Goal: Task Accomplishment & Management: Manage account settings

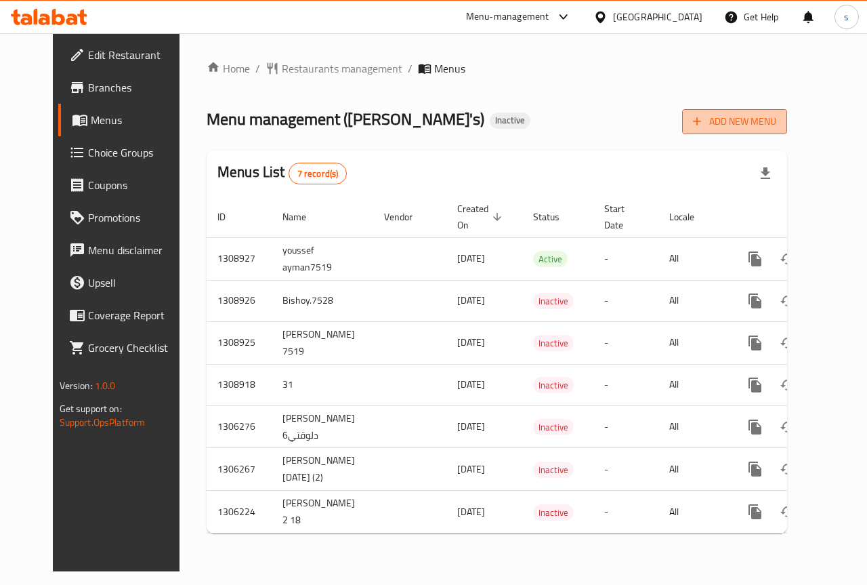
click at [776, 123] on span "Add New Menu" at bounding box center [734, 121] width 83 height 17
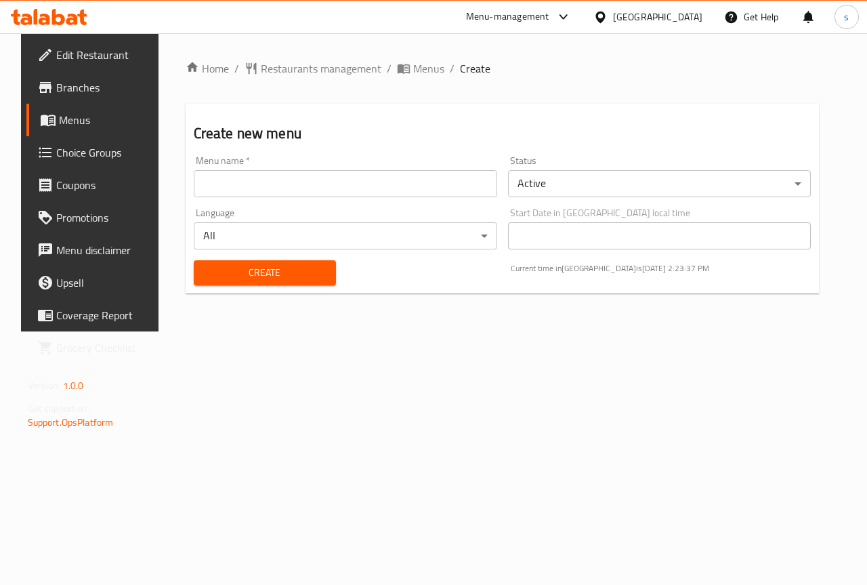
click at [379, 193] on input "text" at bounding box center [345, 183] width 303 height 27
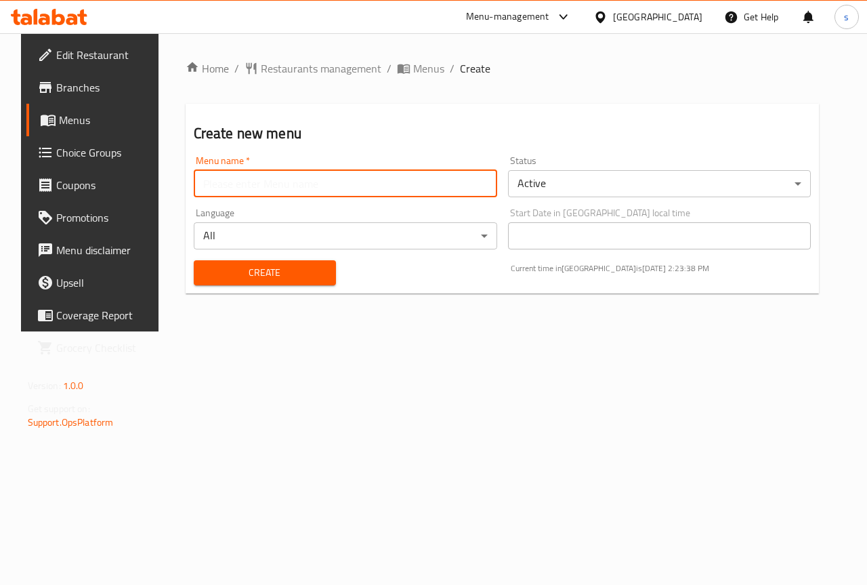
type input "Salma.7529"
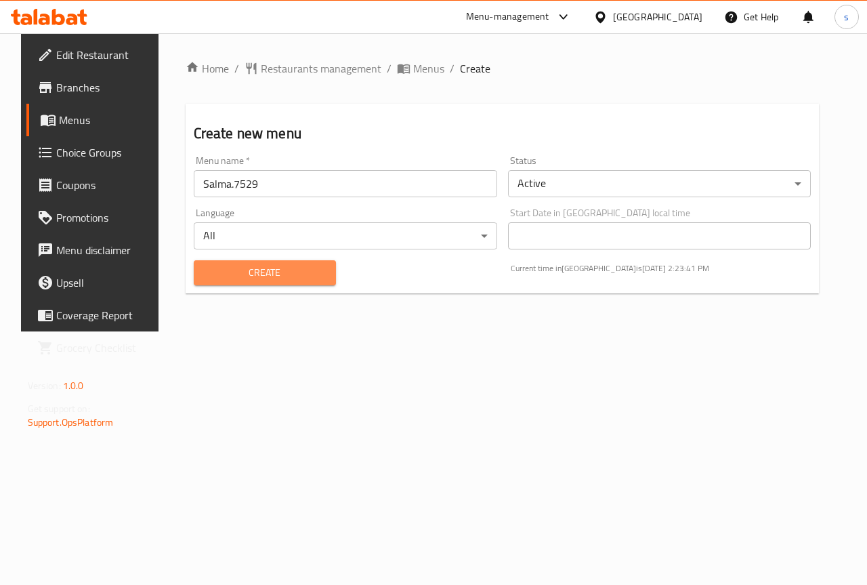
click at [253, 276] on span "Create" at bounding box center [265, 272] width 121 height 17
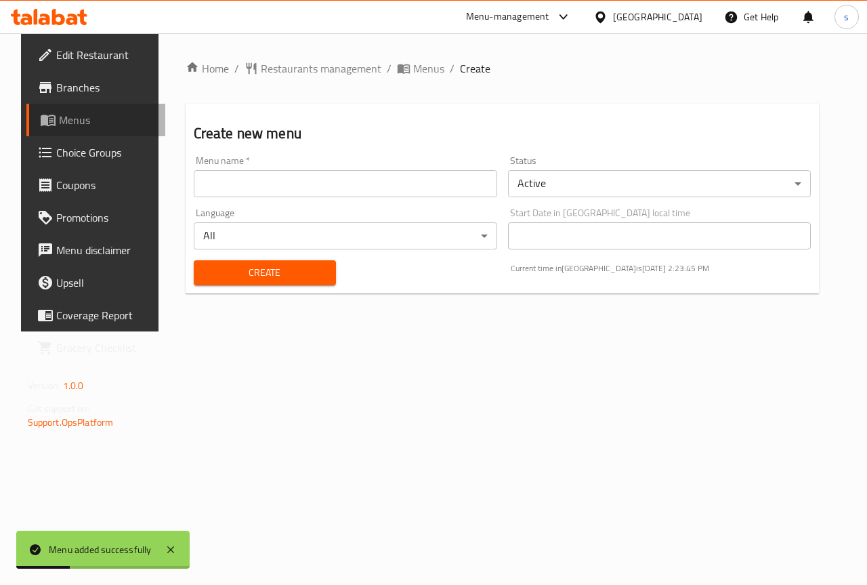
click at [64, 125] on span "Menus" at bounding box center [107, 120] width 96 height 16
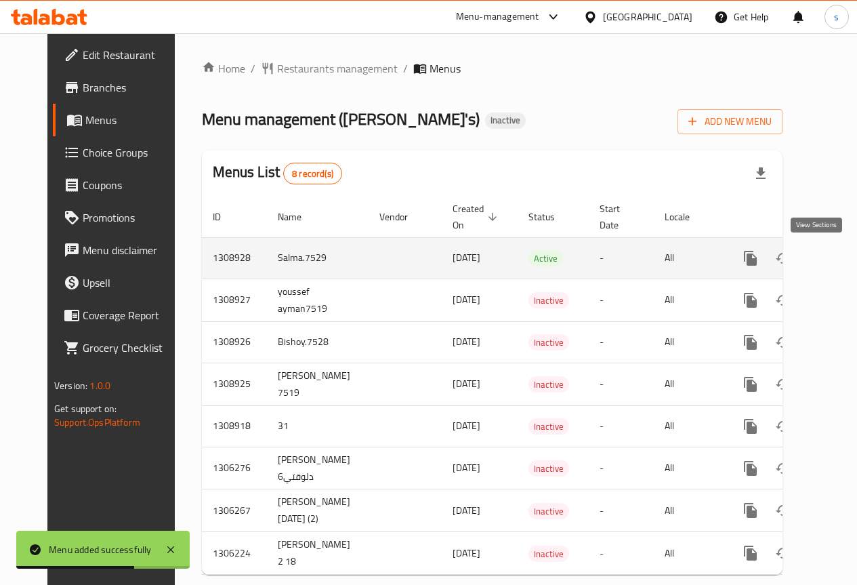
click at [840, 256] on icon "enhanced table" at bounding box center [848, 258] width 16 height 16
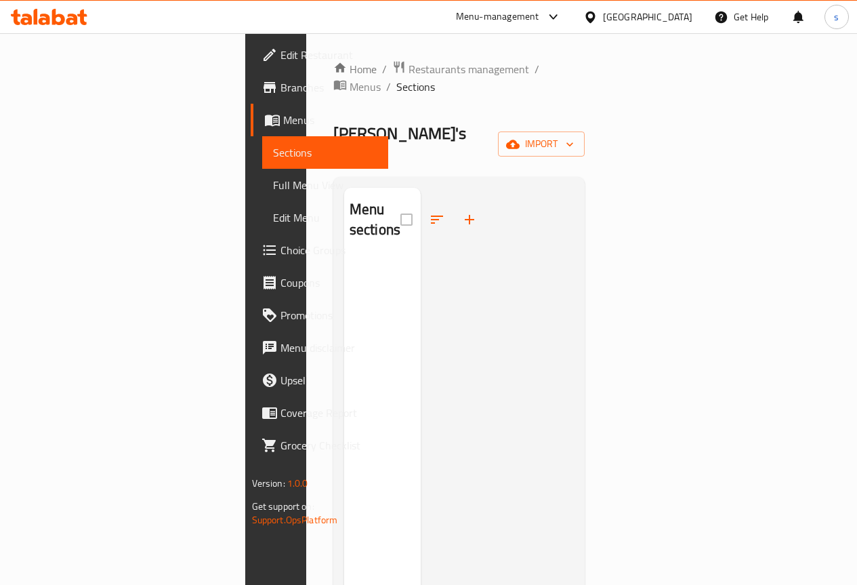
click at [280, 85] on span "Branches" at bounding box center [328, 87] width 97 height 16
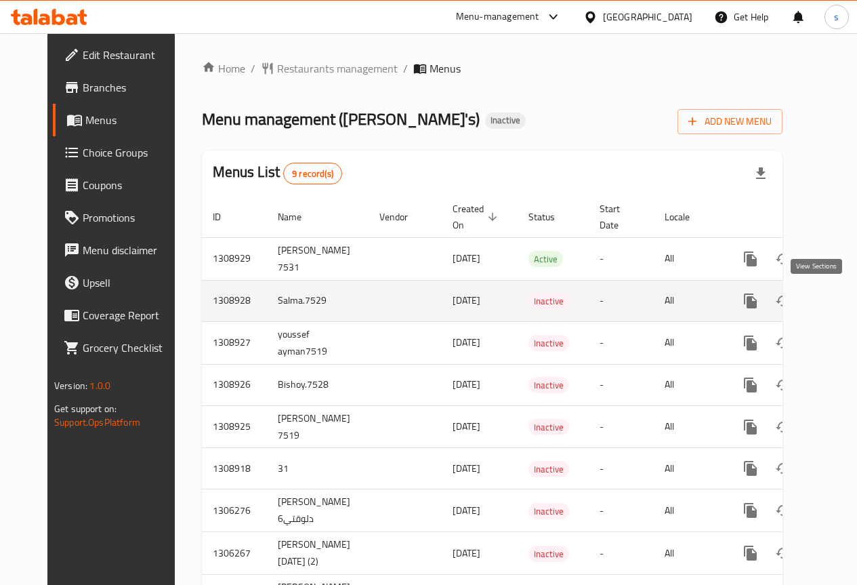
click at [840, 299] on icon "enhanced table" at bounding box center [848, 301] width 16 height 16
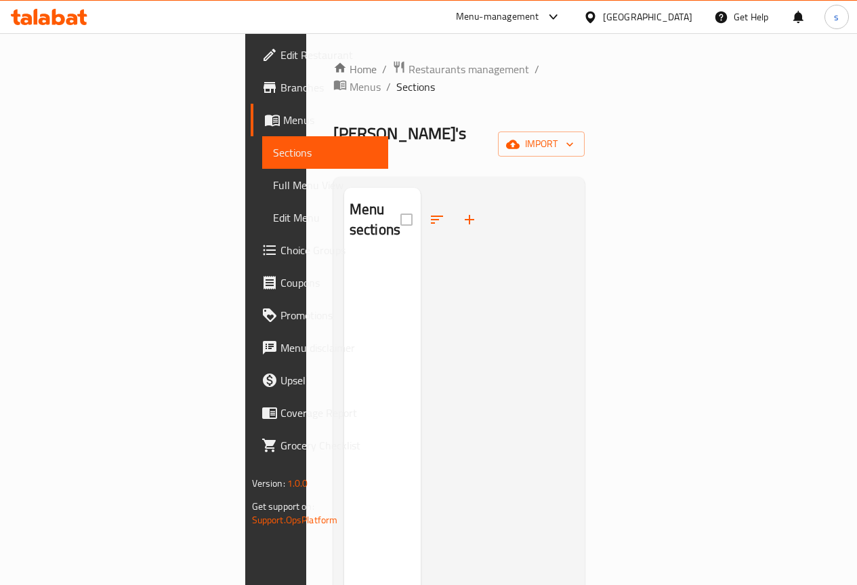
click at [283, 118] on span "Menus" at bounding box center [330, 120] width 94 height 16
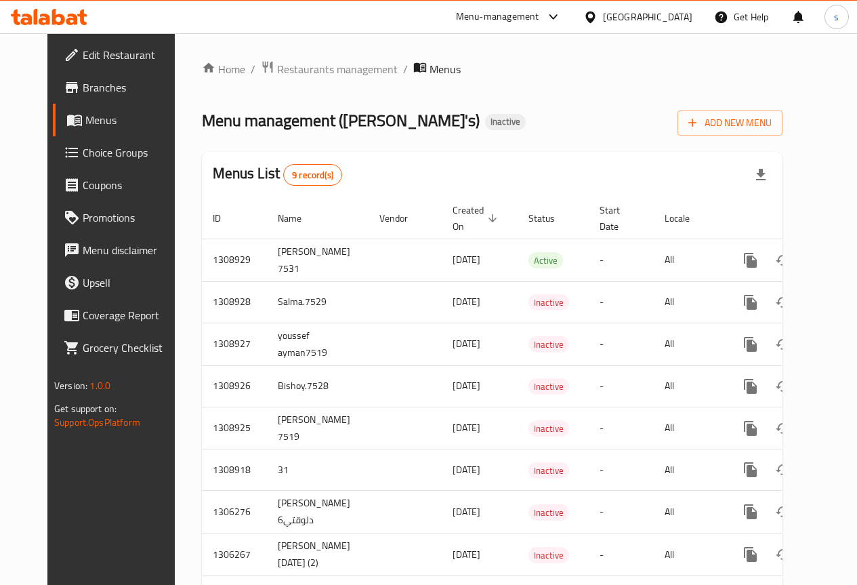
click at [85, 129] on link "Menus" at bounding box center [122, 120] width 138 height 33
click at [74, 128] on link "Menus" at bounding box center [122, 120] width 138 height 33
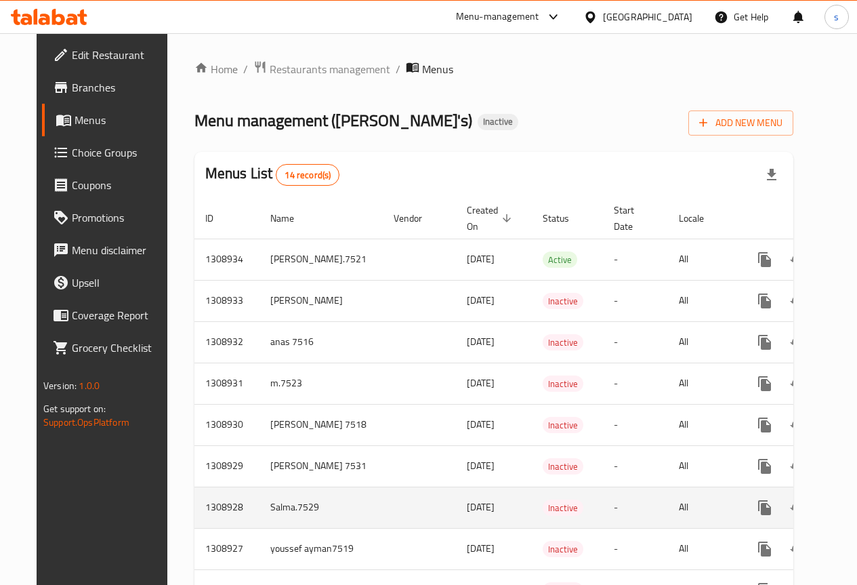
click at [383, 499] on td "enhanced table" at bounding box center [419, 506] width 73 height 41
click at [854, 515] on icon "enhanced table" at bounding box center [862, 507] width 16 height 16
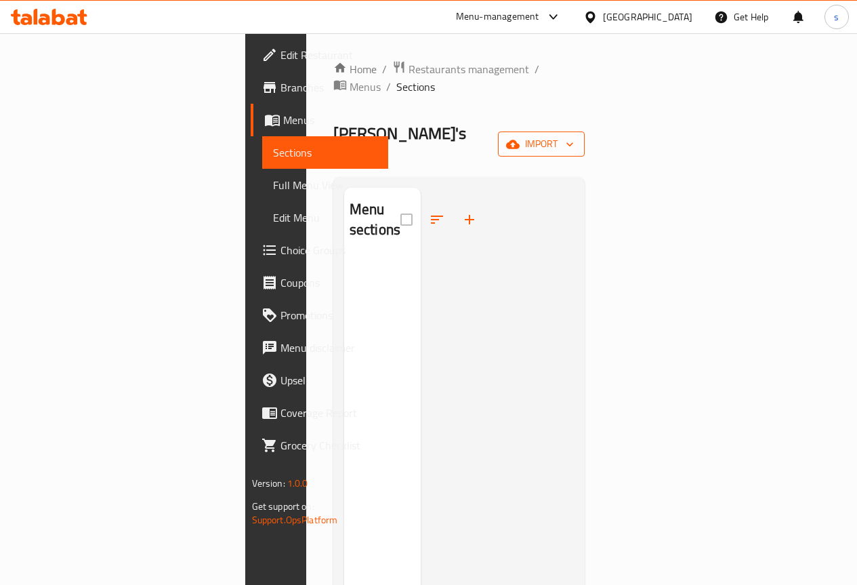
click at [574, 135] on span "import" at bounding box center [541, 143] width 65 height 17
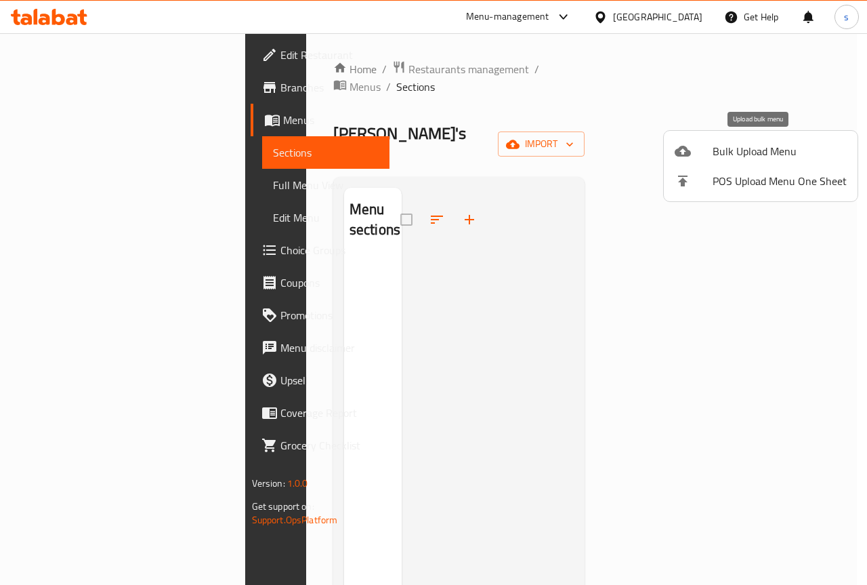
click at [750, 154] on span "Bulk Upload Menu" at bounding box center [780, 151] width 134 height 16
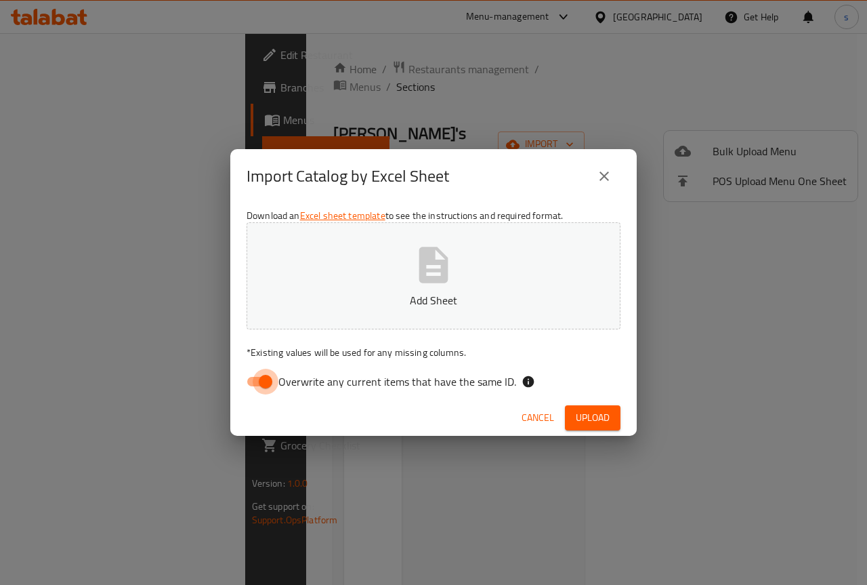
click at [263, 381] on input "Overwrite any current items that have the same ID." at bounding box center [265, 381] width 77 height 26
checkbox input "false"
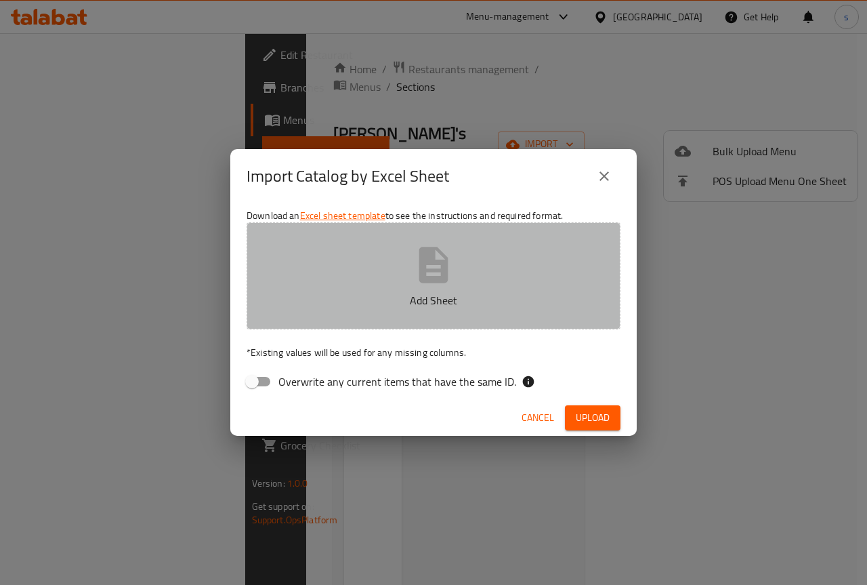
click at [497, 295] on p "Add Sheet" at bounding box center [434, 300] width 332 height 16
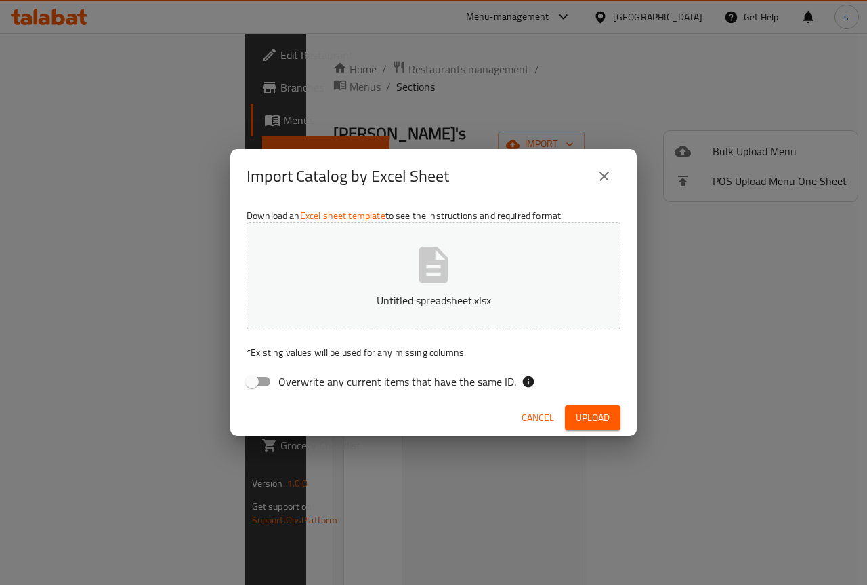
click at [601, 415] on span "Upload" at bounding box center [593, 417] width 34 height 17
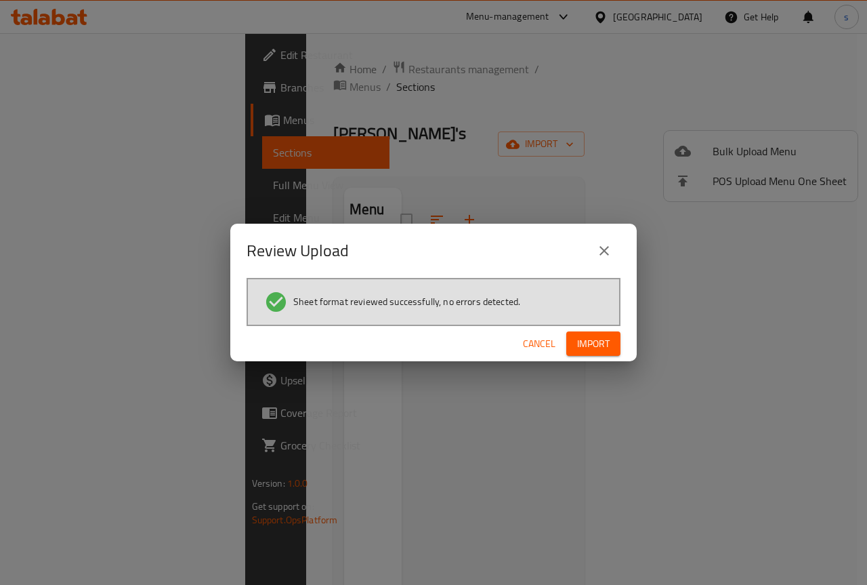
click at [462, 102] on div "Review Upload Sheet format reviewed successfully, no errors detected. Cancel Im…" at bounding box center [433, 292] width 867 height 585
click at [217, 171] on div "Review Upload Sheet format reviewed successfully, no errors detected. Cancel Im…" at bounding box center [433, 292] width 867 height 585
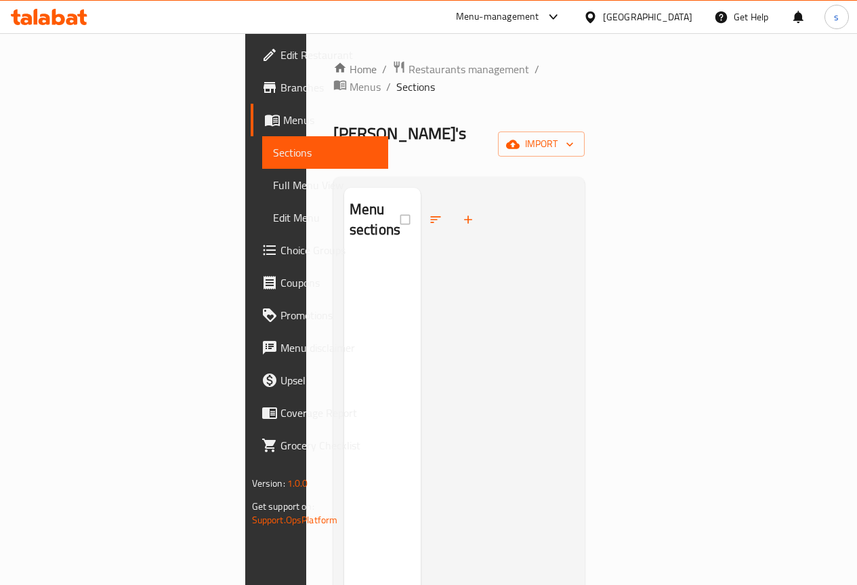
click at [283, 115] on span "Menus" at bounding box center [330, 120] width 94 height 16
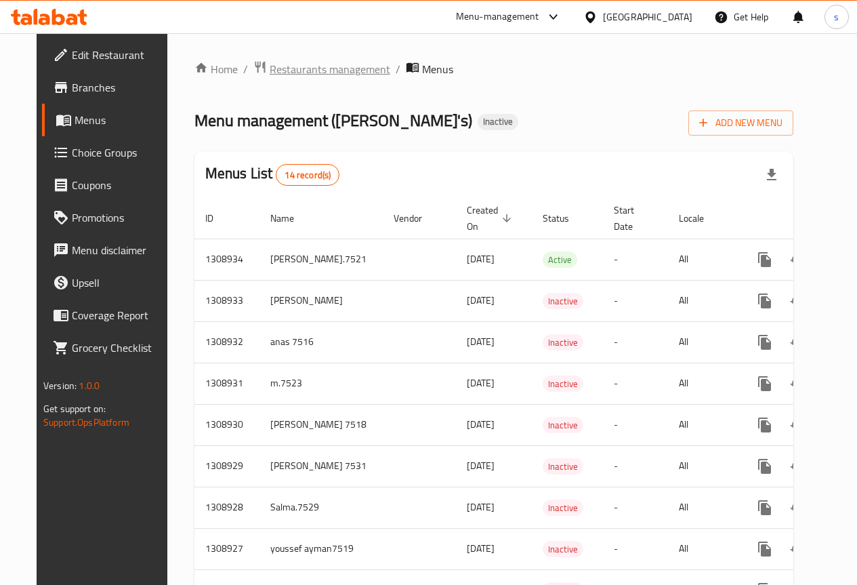
click at [311, 68] on span "Restaurants management" at bounding box center [330, 69] width 121 height 16
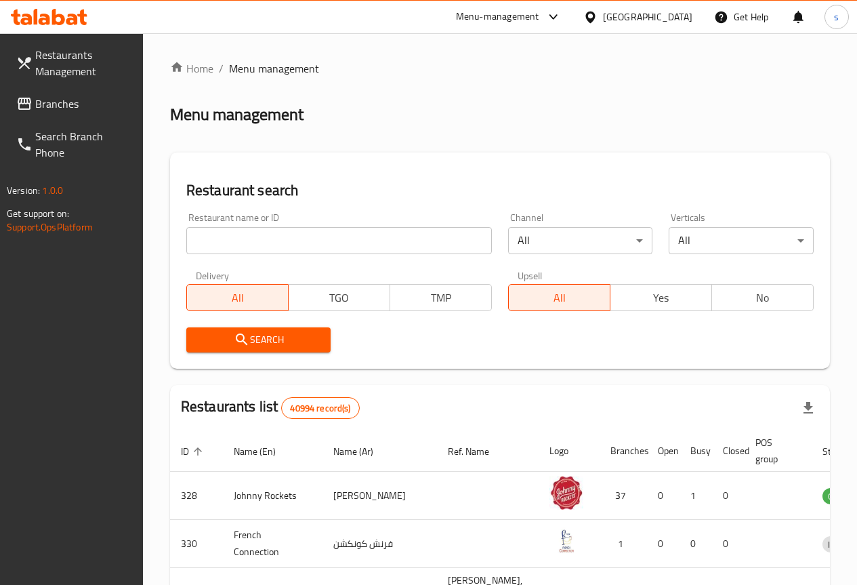
click at [258, 245] on input "search" at bounding box center [338, 240] width 305 height 27
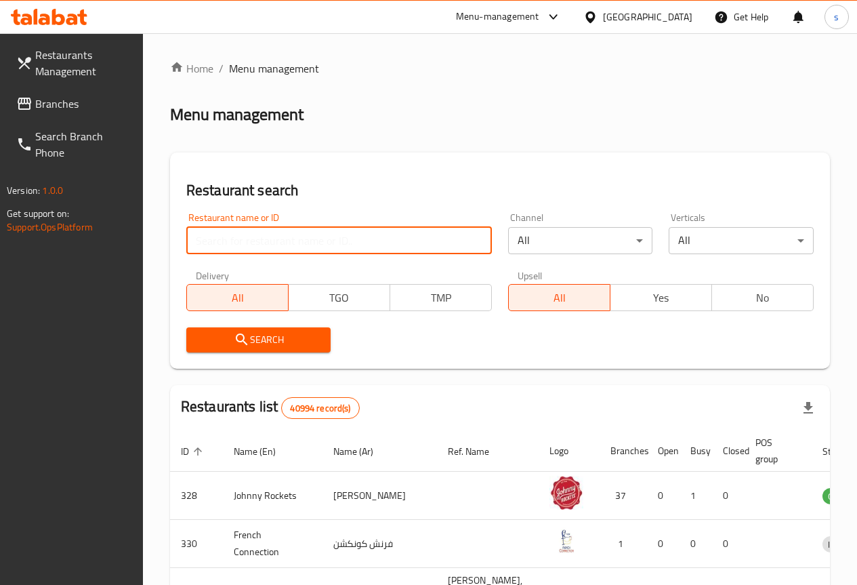
paste input "467"
click button "Search" at bounding box center [258, 339] width 145 height 25
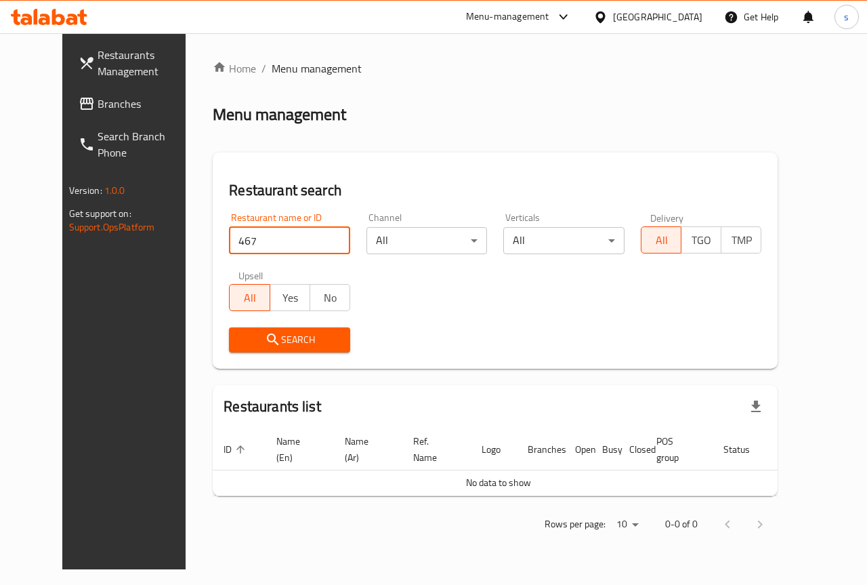
click at [261, 240] on input "467" at bounding box center [289, 240] width 121 height 27
type input "467"
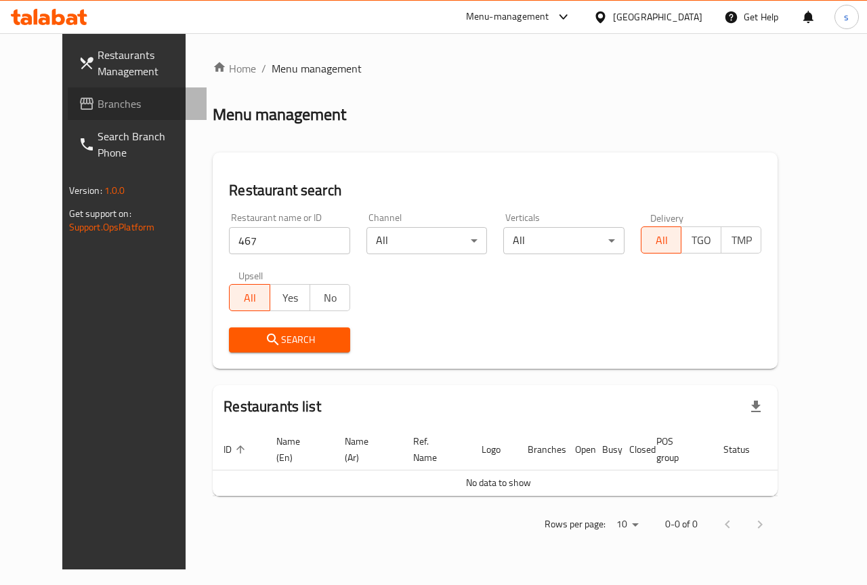
click at [125, 106] on span "Branches" at bounding box center [147, 104] width 99 height 16
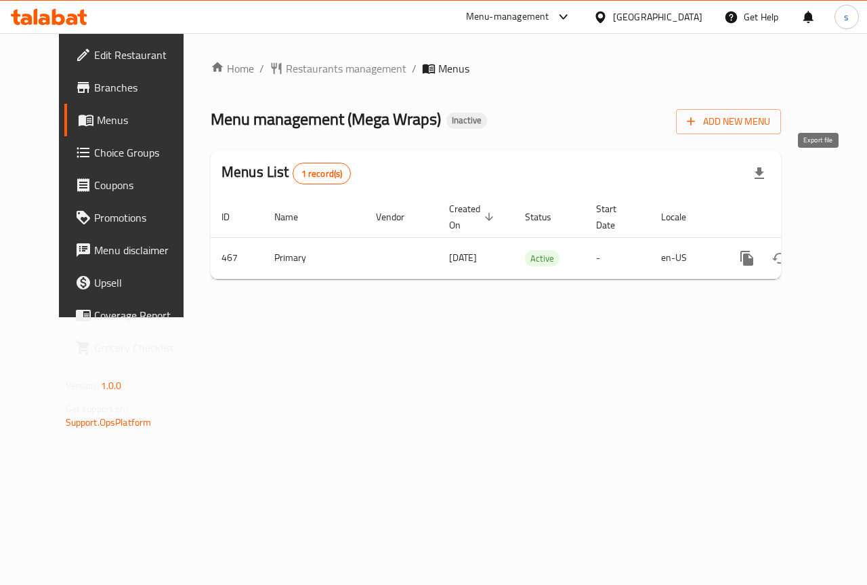
click at [767, 169] on icon "button" at bounding box center [759, 173] width 16 height 16
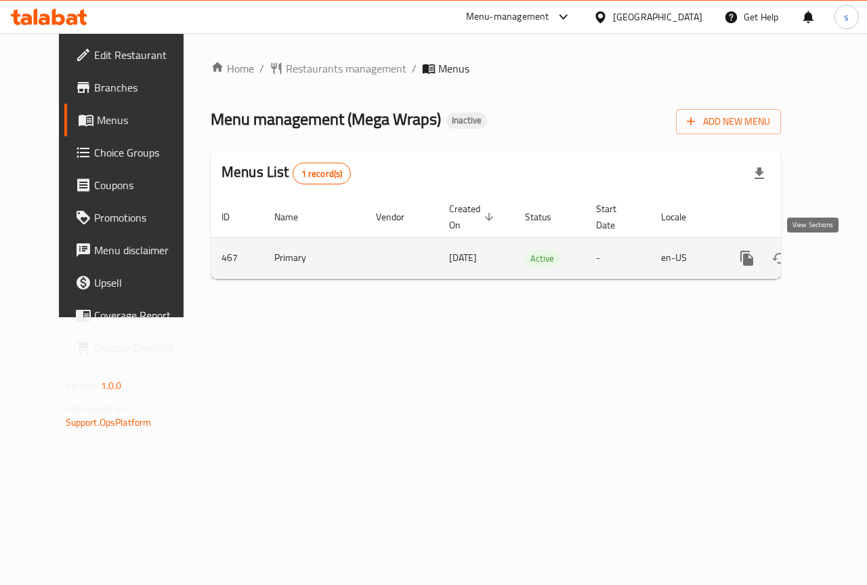
click at [837, 257] on icon "enhanced table" at bounding box center [845, 258] width 16 height 16
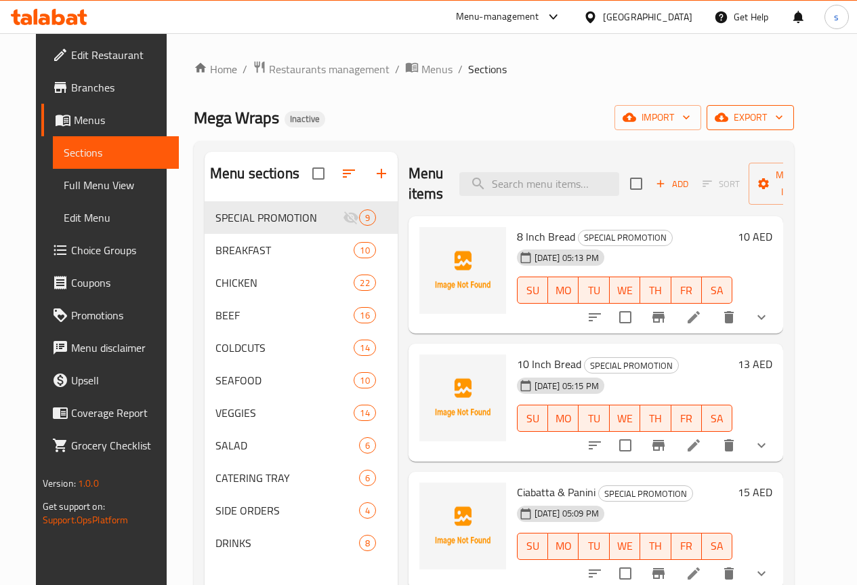
click at [783, 117] on span "export" at bounding box center [750, 117] width 66 height 17
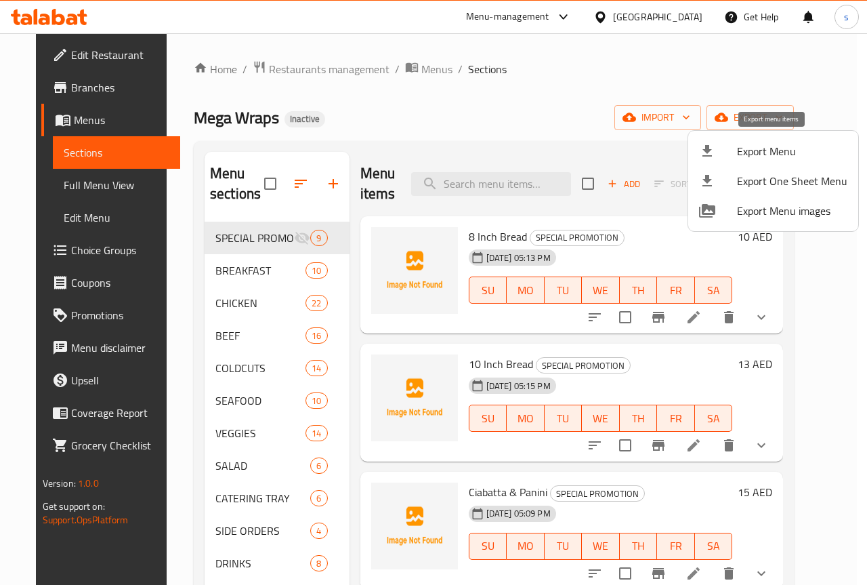
click at [790, 148] on span "Export Menu" at bounding box center [792, 151] width 110 height 16
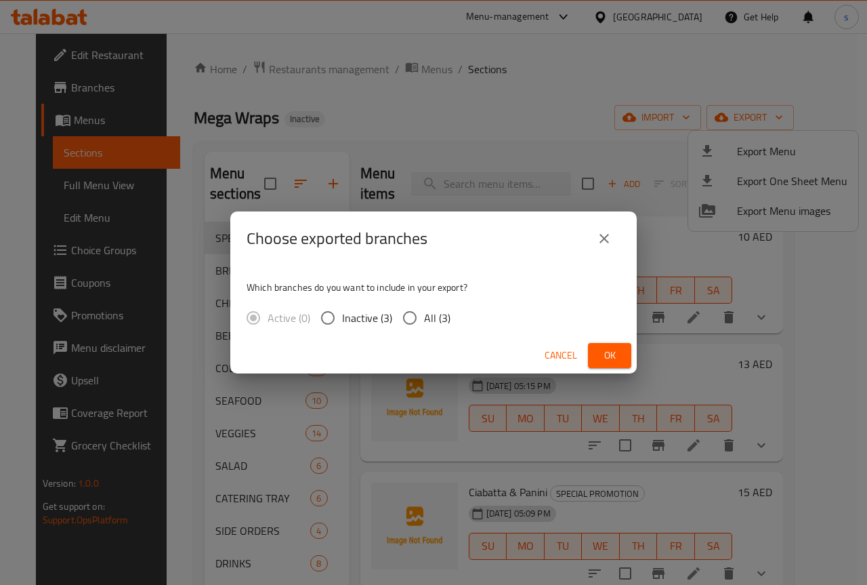
click at [423, 314] on input "All (3)" at bounding box center [410, 317] width 28 height 28
radio input "true"
click at [603, 355] on span "Ok" at bounding box center [610, 355] width 22 height 17
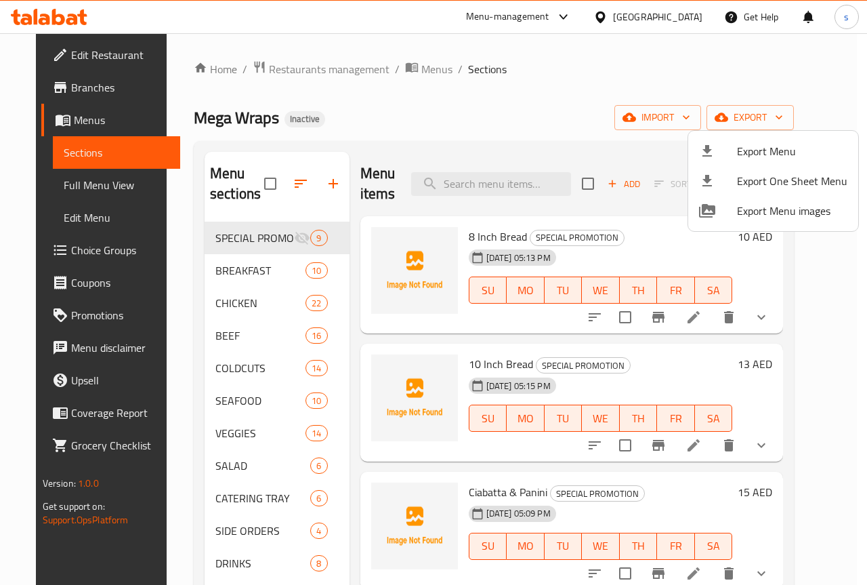
click at [628, 73] on div at bounding box center [433, 292] width 867 height 585
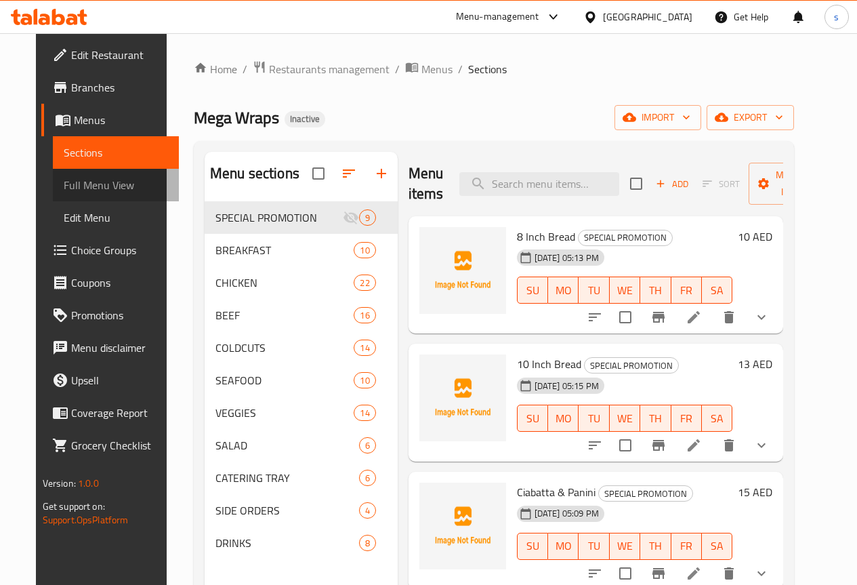
click at [91, 180] on span "Full Menu View" at bounding box center [116, 185] width 104 height 16
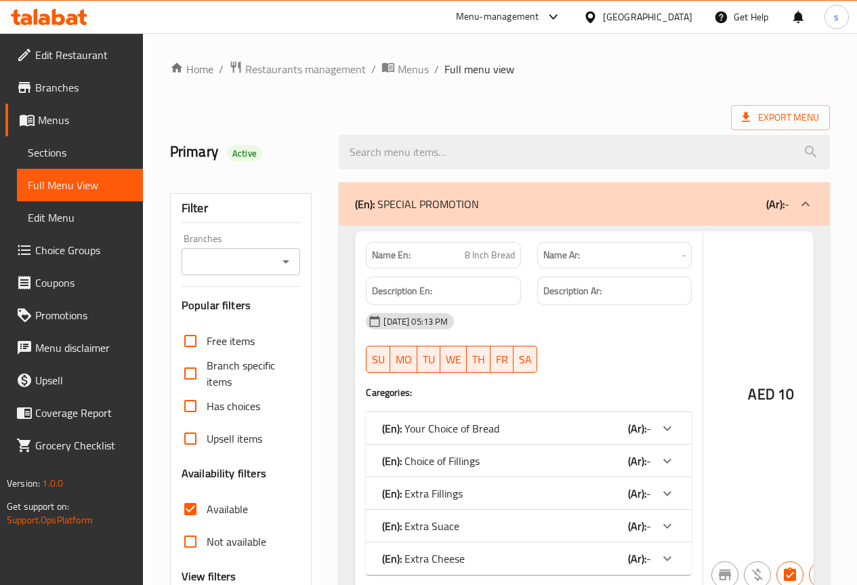
scroll to position [203, 0]
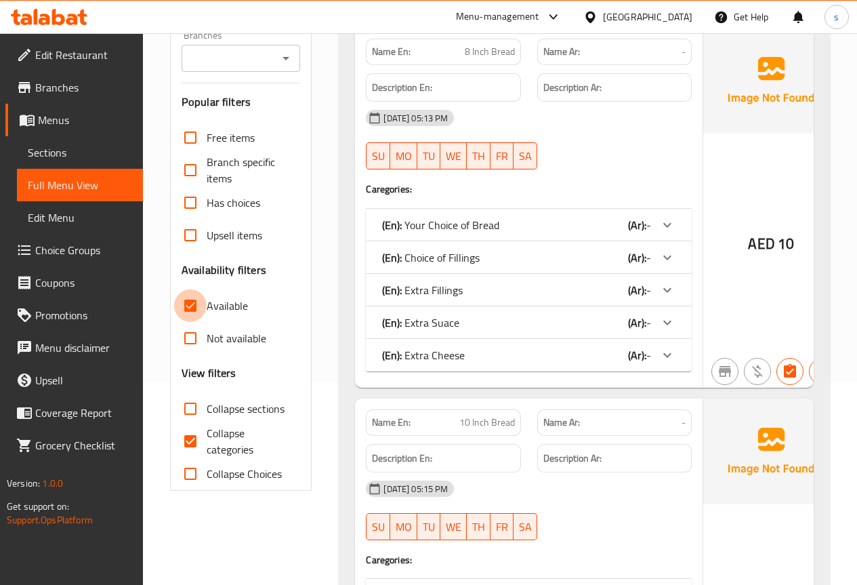
click at [189, 322] on input "Available" at bounding box center [190, 305] width 33 height 33
checkbox input "false"
click at [191, 457] on input "Collapse categories" at bounding box center [190, 441] width 33 height 33
checkbox input "false"
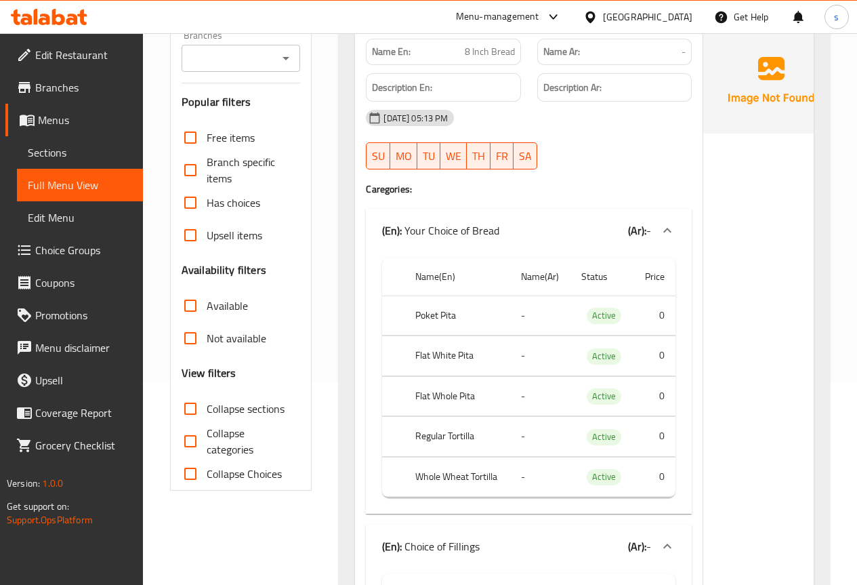
scroll to position [0, 0]
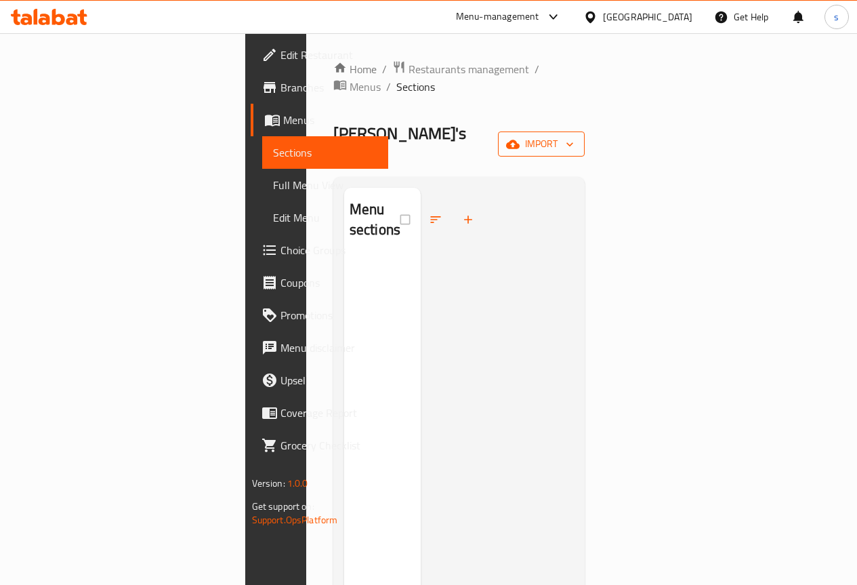
click at [574, 135] on span "import" at bounding box center [541, 143] width 65 height 17
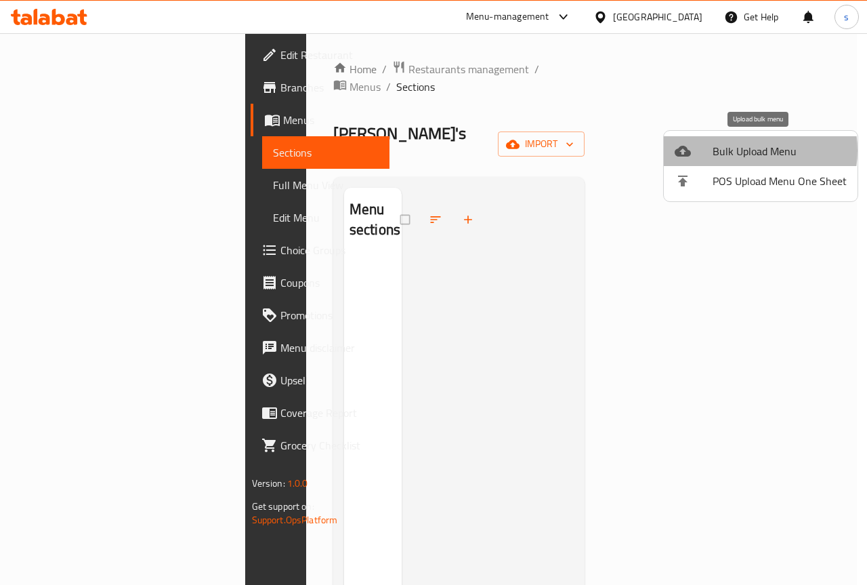
click at [746, 150] on span "Bulk Upload Menu" at bounding box center [780, 151] width 134 height 16
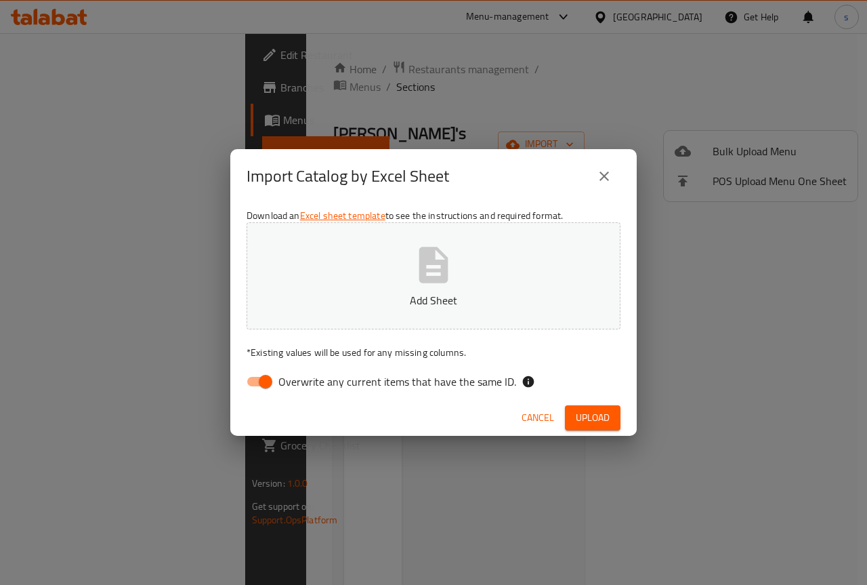
click at [262, 381] on input "Overwrite any current items that have the same ID." at bounding box center [265, 381] width 77 height 26
checkbox input "false"
click at [448, 266] on icon "button" at bounding box center [433, 265] width 29 height 36
click at [606, 429] on button "Upload" at bounding box center [593, 417] width 56 height 25
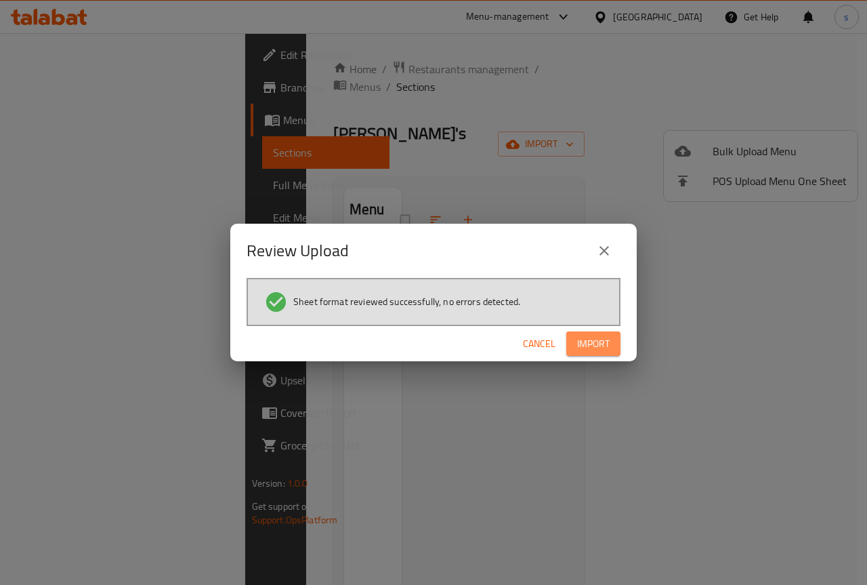
click at [602, 341] on span "Import" at bounding box center [593, 343] width 33 height 17
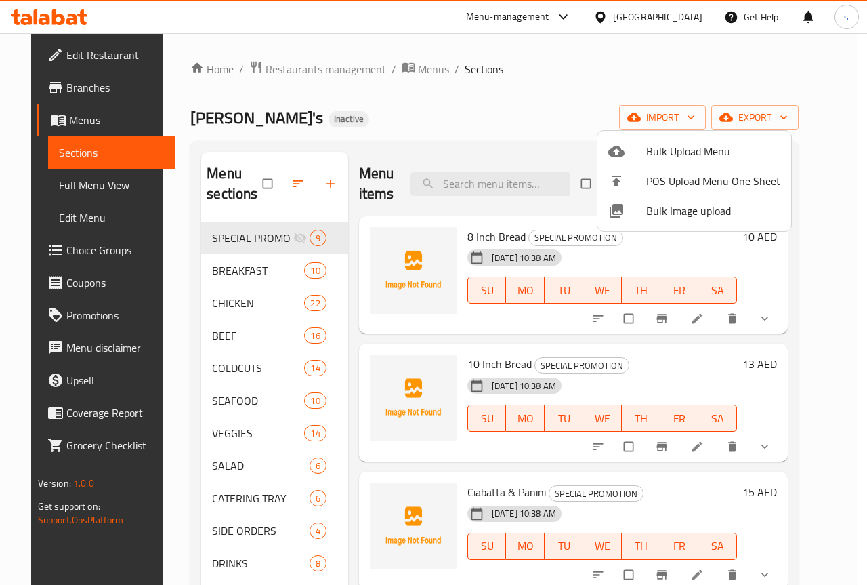
click at [565, 84] on div at bounding box center [433, 292] width 867 height 585
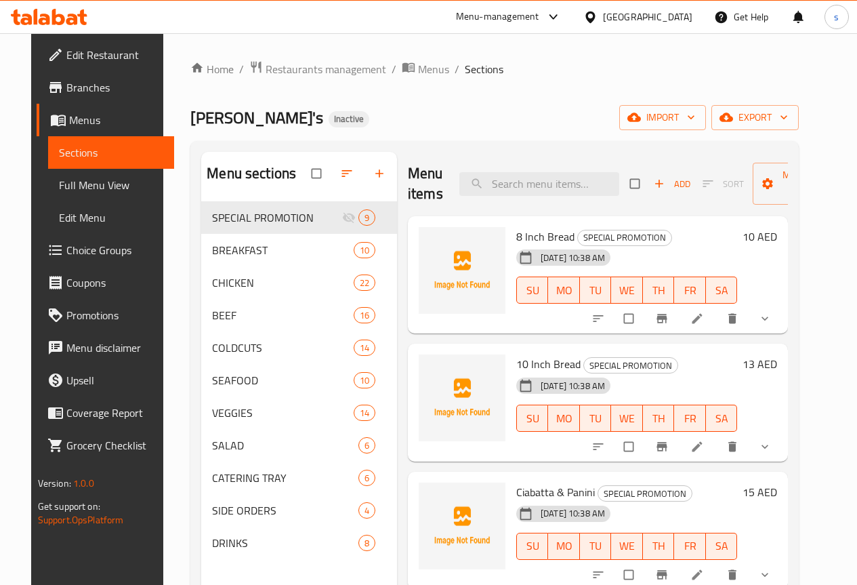
click at [89, 179] on span "Full Menu View" at bounding box center [111, 185] width 104 height 16
click at [99, 184] on span "Full Menu View" at bounding box center [111, 185] width 104 height 16
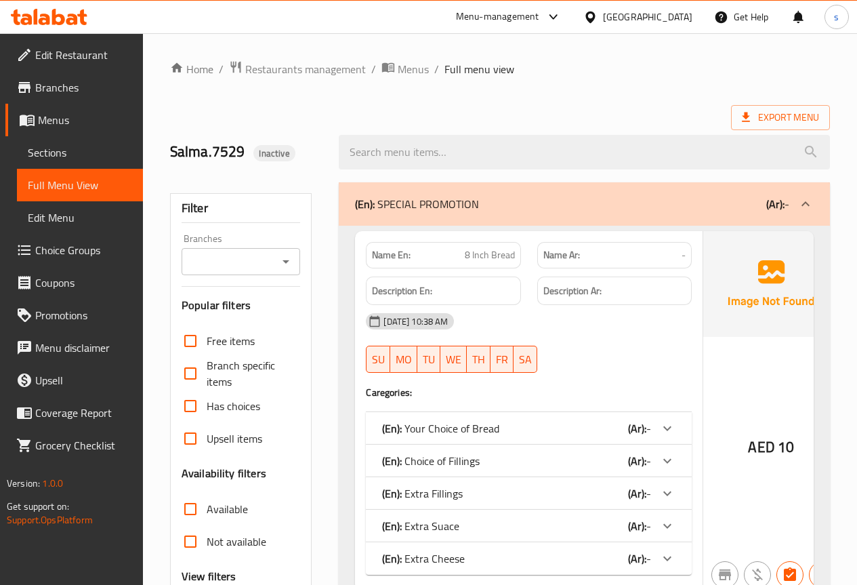
drag, startPoint x: 193, startPoint y: 439, endPoint x: 453, endPoint y: 351, distance: 274.6
checkbox input "false"
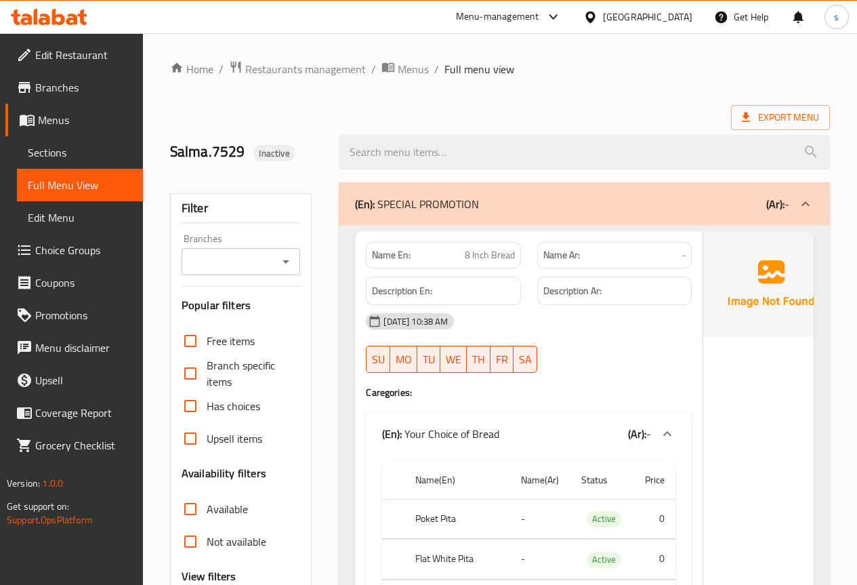
click at [615, 109] on div "Export Menu" at bounding box center [500, 117] width 660 height 25
